Goal: Information Seeking & Learning: Learn about a topic

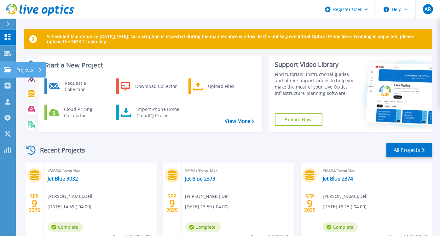
click at [8, 65] on link "Projects Projects" at bounding box center [8, 70] width 16 height 16
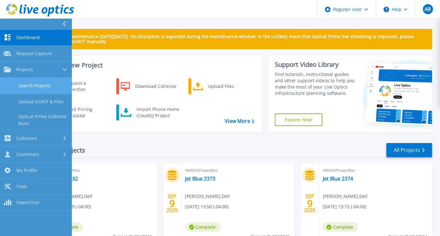
click at [39, 84] on link "Search Projects" at bounding box center [36, 86] width 72 height 16
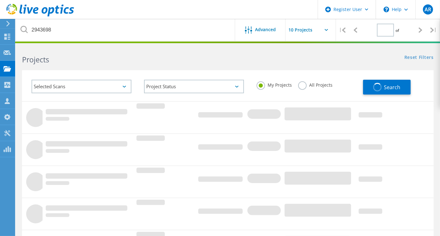
type input "1"
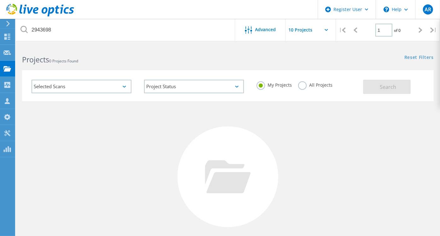
click at [301, 83] on label "All Projects" at bounding box center [315, 84] width 34 height 6
click at [0, 0] on input "All Projects" at bounding box center [0, 0] width 0 height 0
click at [389, 85] on span "Search" at bounding box center [388, 87] width 16 height 7
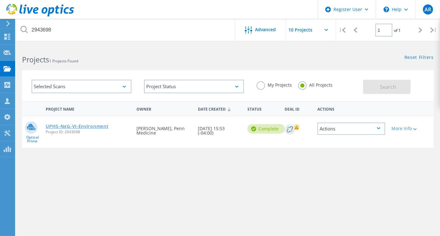
click at [67, 124] on link "UPHS-NxG-VI-Environment" at bounding box center [77, 126] width 63 height 4
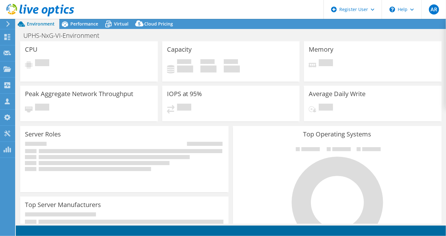
select select "USD"
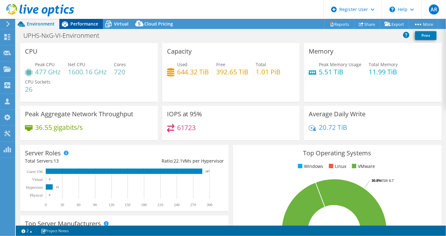
click at [85, 25] on span "Performance" at bounding box center [84, 24] width 28 height 6
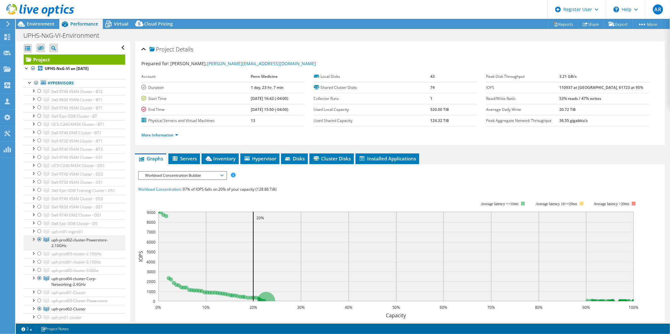
click at [37, 236] on div at bounding box center [39, 240] width 6 height 8
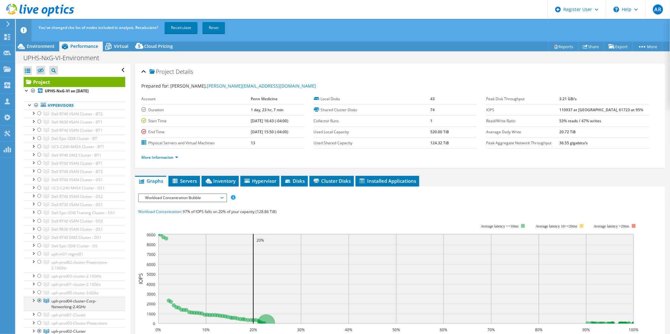
click at [38, 236] on div at bounding box center [39, 301] width 6 height 8
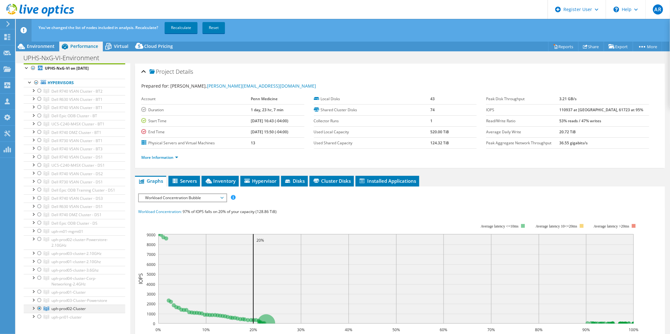
scroll to position [35, 0]
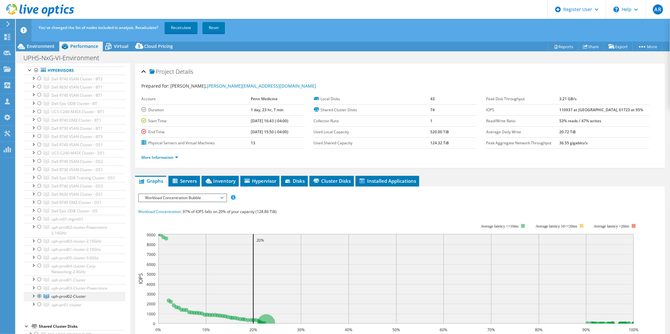
click at [37, 236] on div at bounding box center [39, 297] width 6 height 8
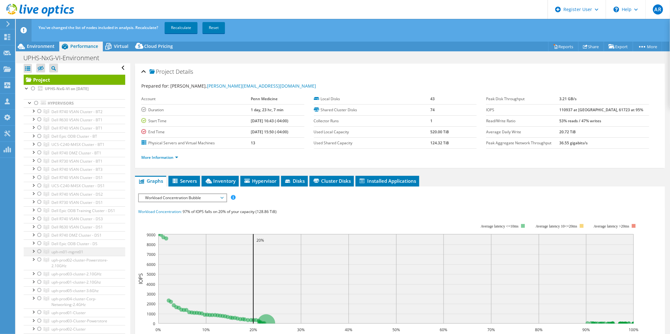
click at [39, 236] on div at bounding box center [39, 252] width 6 height 8
click at [40, 236] on div at bounding box center [39, 260] width 6 height 8
click at [38, 236] on div at bounding box center [39, 274] width 6 height 8
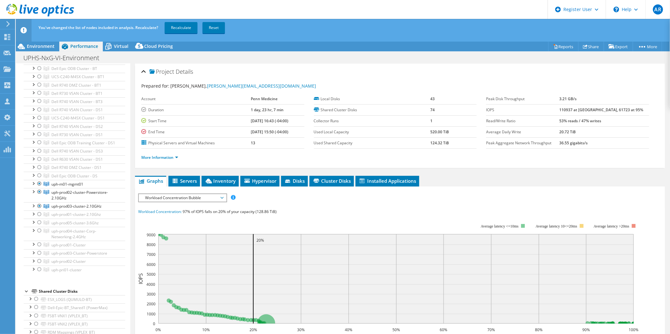
scroll to position [73, 0]
click at [40, 216] on div at bounding box center [39, 212] width 6 height 8
click at [40, 224] on div at bounding box center [39, 220] width 6 height 8
click at [40, 232] on div at bounding box center [39, 228] width 6 height 8
click at [44, 236] on icon at bounding box center [47, 242] width 6 height 4
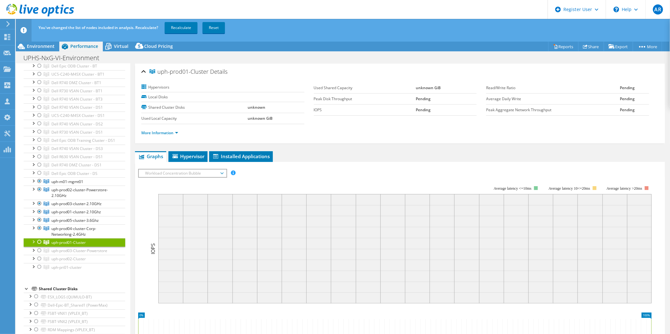
click at [35, 236] on div at bounding box center [33, 241] width 6 height 6
click at [33, 236] on div at bounding box center [33, 241] width 6 height 6
click at [38, 236] on div at bounding box center [39, 242] width 6 height 8
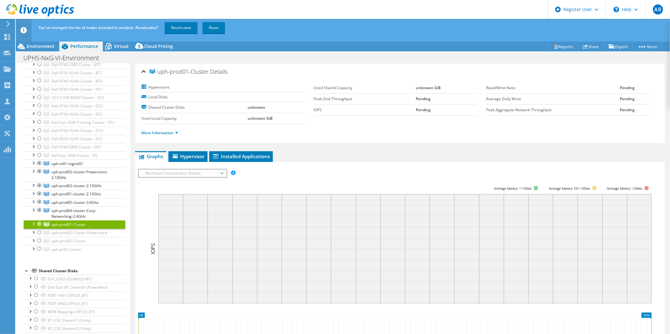
scroll to position [108, 0]
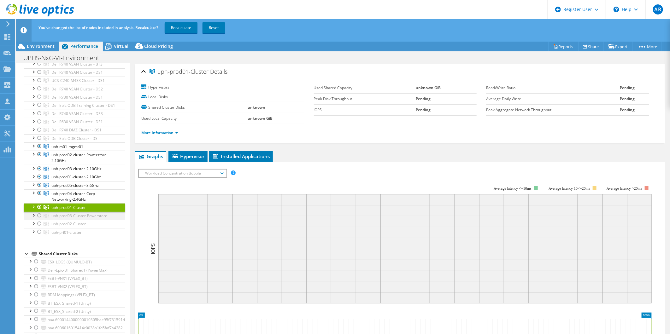
click at [39, 219] on div at bounding box center [39, 216] width 6 height 8
click at [39, 228] on div at bounding box center [39, 224] width 6 height 8
drag, startPoint x: 40, startPoint y: 238, endPoint x: 45, endPoint y: 241, distance: 5.8
click at [40, 236] on div at bounding box center [39, 232] width 6 height 8
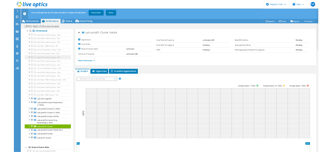
scroll to position [2, 0]
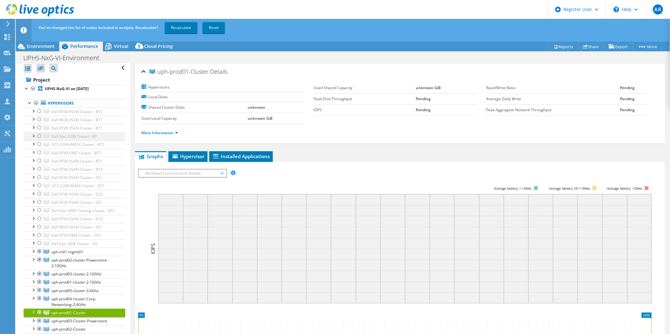
click at [40, 136] on div at bounding box center [39, 136] width 6 height 8
click at [40, 236] on div at bounding box center [39, 244] width 6 height 8
click at [39, 210] on div at bounding box center [39, 211] width 6 height 8
click at [39, 144] on div at bounding box center [39, 145] width 6 height 8
click at [39, 186] on div at bounding box center [39, 186] width 6 height 8
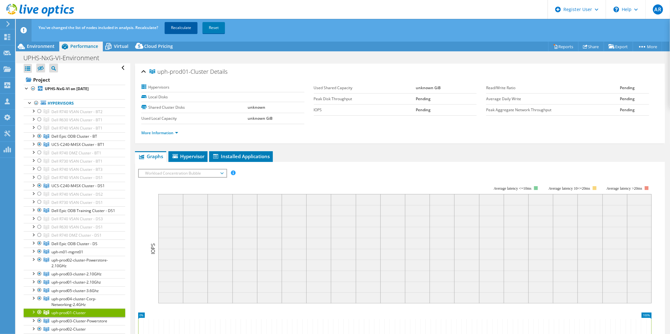
click at [186, 27] on link "Recalculate" at bounding box center [181, 27] width 33 height 11
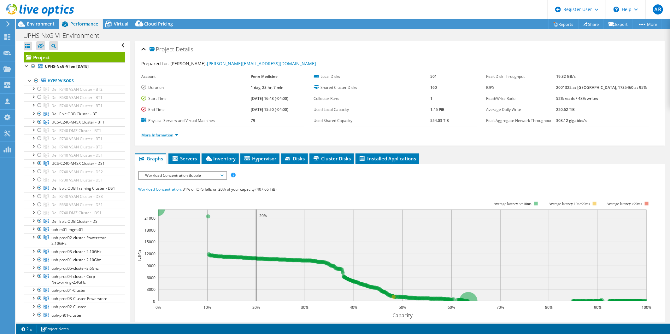
click at [163, 134] on link "More Information" at bounding box center [159, 134] width 37 height 5
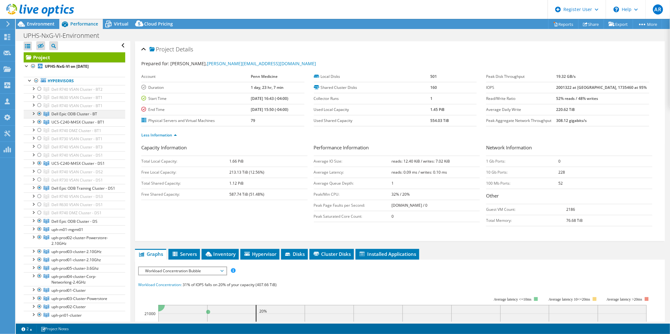
click at [40, 113] on div at bounding box center [39, 114] width 6 height 8
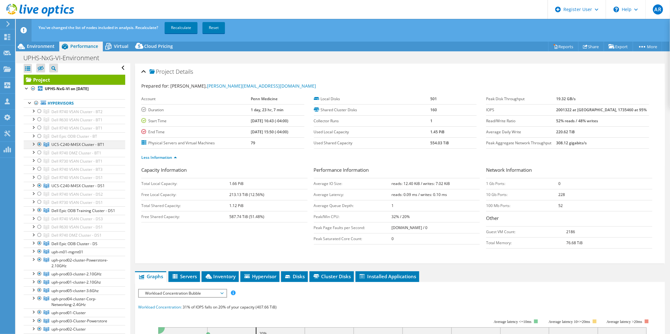
click at [39, 143] on div at bounding box center [39, 145] width 6 height 8
click at [39, 183] on div at bounding box center [39, 186] width 6 height 8
click at [40, 208] on div at bounding box center [39, 211] width 6 height 8
click at [39, 236] on div at bounding box center [39, 244] width 6 height 8
click at [182, 27] on link "Recalculate" at bounding box center [181, 27] width 33 height 11
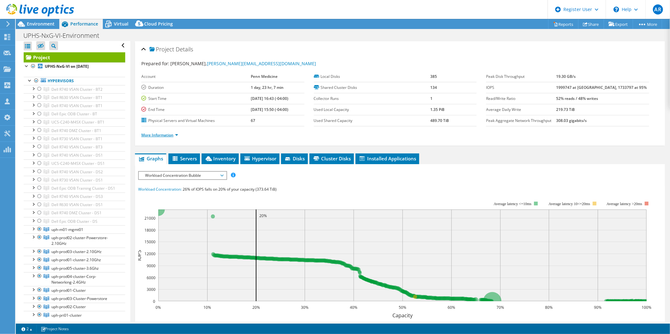
click at [178, 134] on link "More Information" at bounding box center [159, 134] width 37 height 5
